Goal: Task Accomplishment & Management: Use online tool/utility

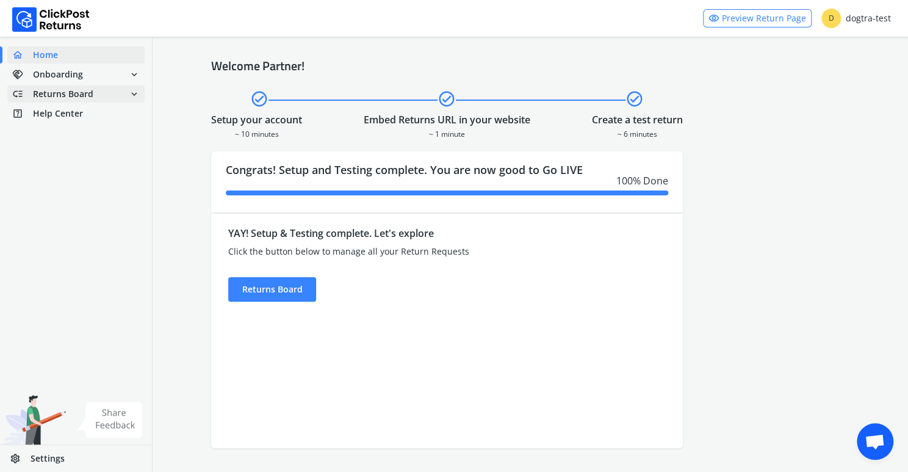
click at [63, 93] on span "Returns Board" at bounding box center [63, 94] width 60 height 12
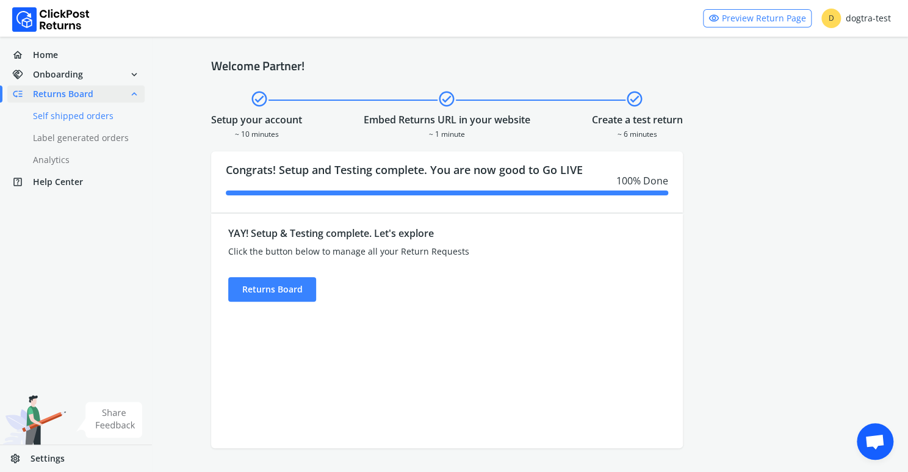
click at [60, 115] on link "done Self shipped orders" at bounding box center [83, 115] width 152 height 17
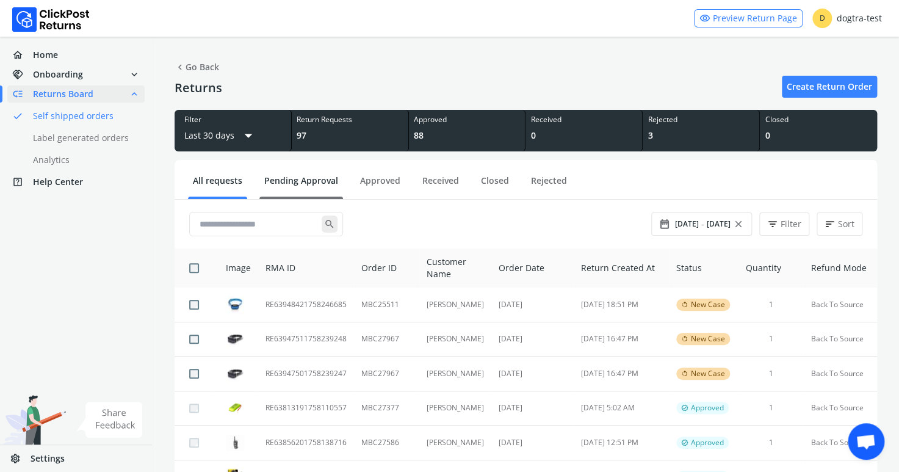
click at [291, 179] on link "Pending Approval" at bounding box center [301, 185] width 84 height 21
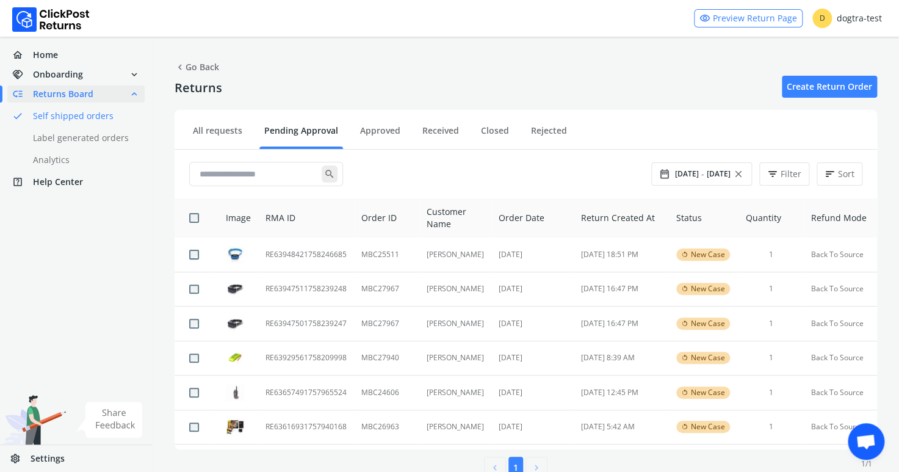
scroll to position [27, 0]
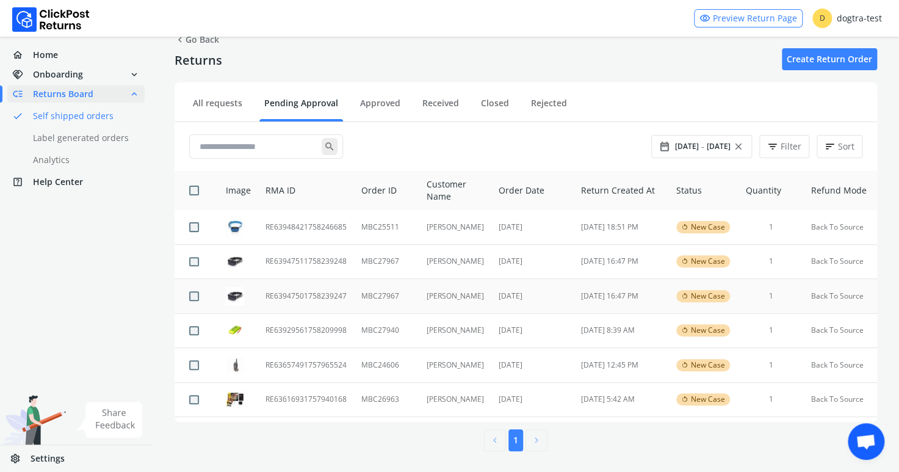
click at [286, 295] on td "RE63947501758239247" at bounding box center [306, 296] width 96 height 35
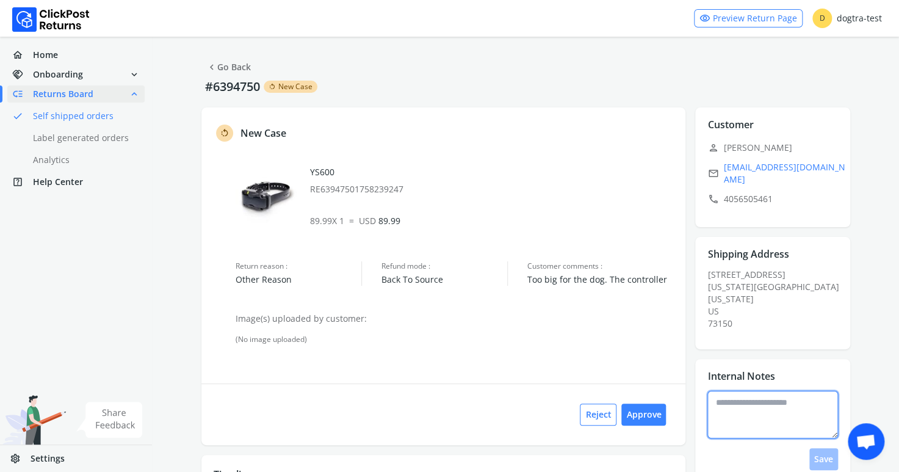
click at [779, 403] on textarea at bounding box center [772, 415] width 131 height 48
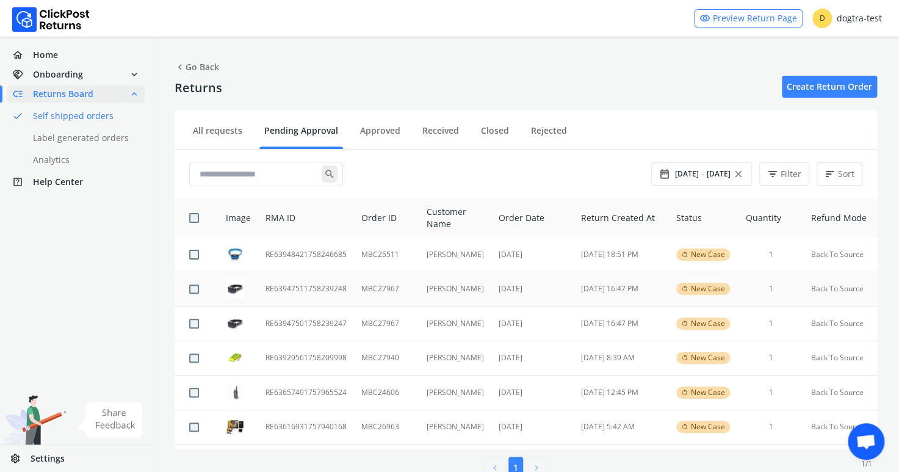
click at [303, 288] on td "RE63947511758239248" at bounding box center [306, 289] width 96 height 35
click at [306, 255] on td "RE63948421758246685" at bounding box center [306, 254] width 96 height 34
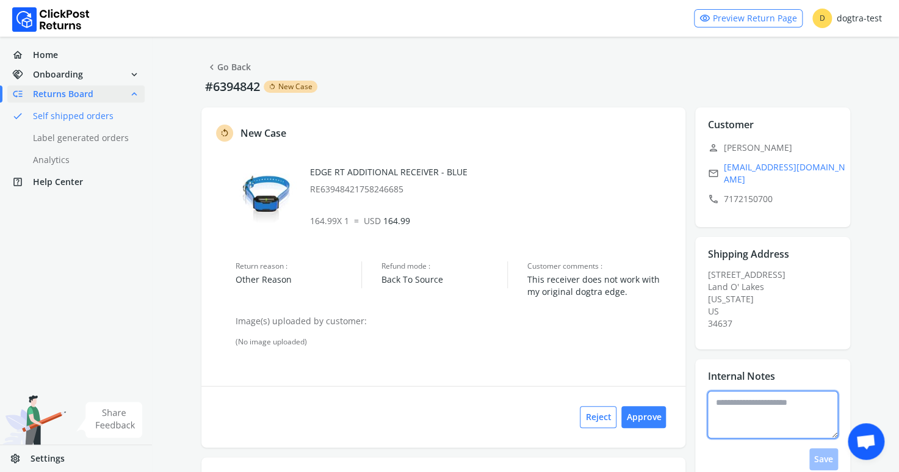
click at [746, 397] on textarea at bounding box center [772, 415] width 131 height 48
type textarea "**********"
click at [826, 451] on button "Save" at bounding box center [823, 459] width 29 height 22
click at [648, 415] on button "Approve" at bounding box center [643, 417] width 45 height 22
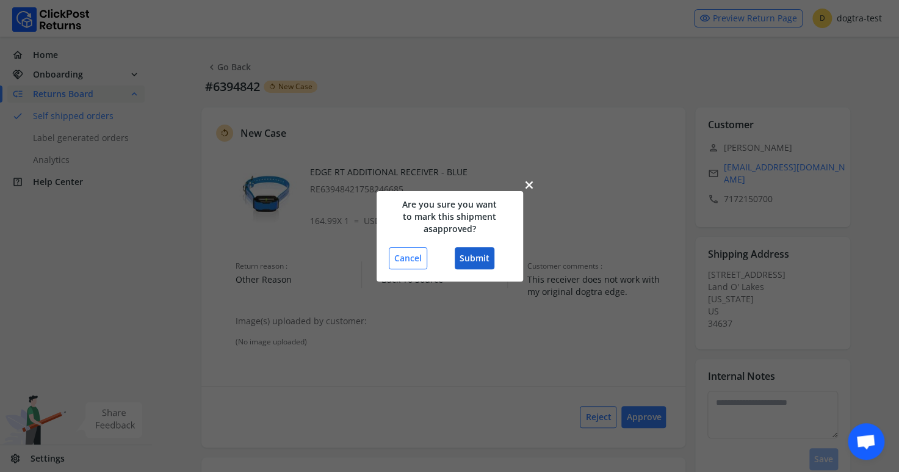
click at [470, 255] on button "Submit" at bounding box center [475, 258] width 40 height 22
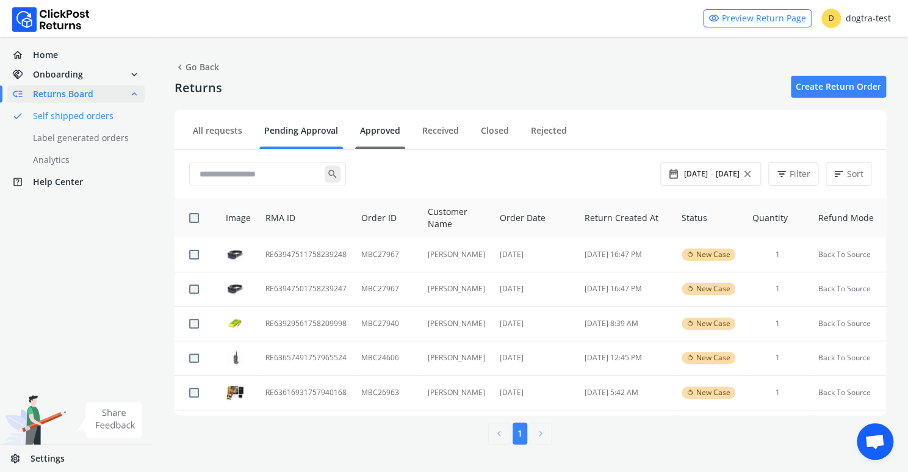
click at [376, 129] on link "Approved" at bounding box center [380, 135] width 50 height 21
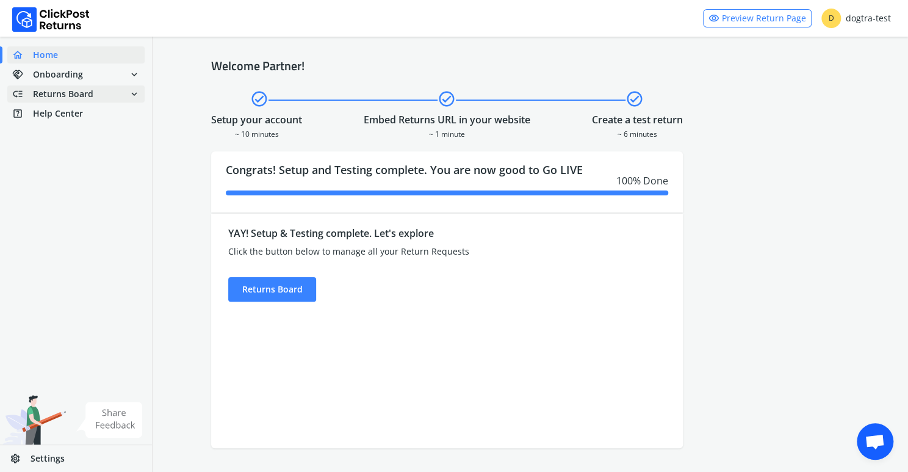
click at [77, 93] on span "Returns Board" at bounding box center [63, 94] width 60 height 12
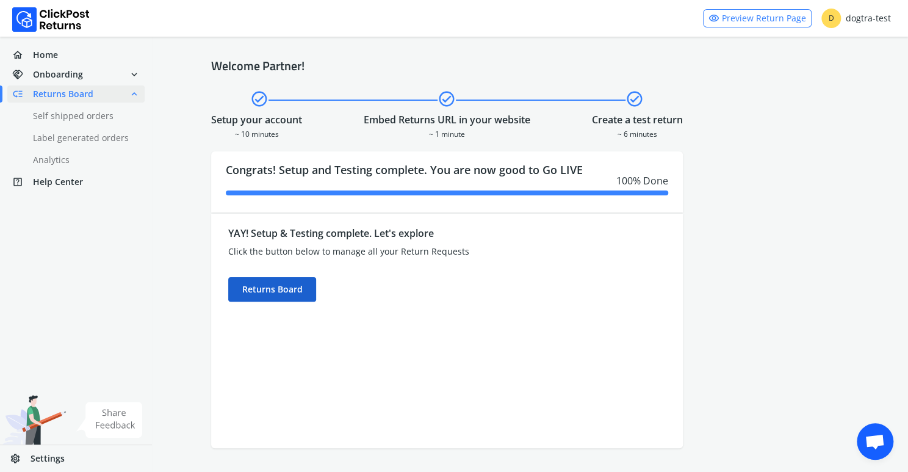
click at [277, 288] on div "Returns Board" at bounding box center [272, 289] width 88 height 24
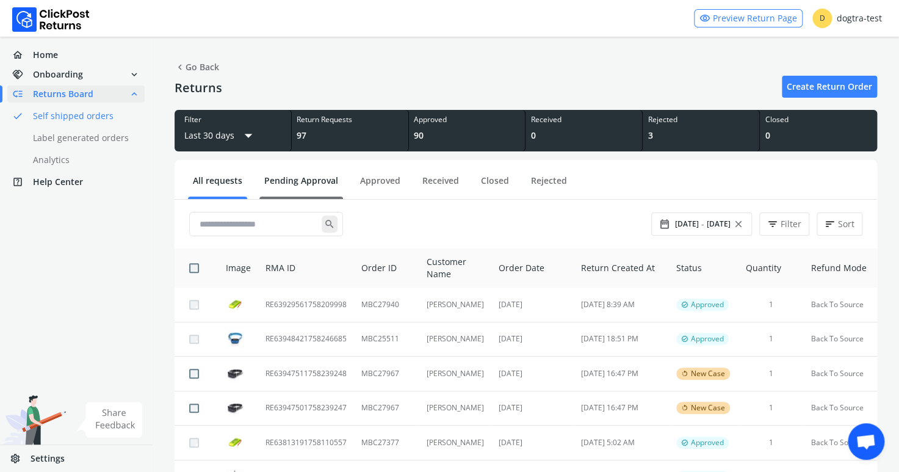
click at [288, 181] on link "Pending Approval" at bounding box center [301, 185] width 84 height 21
